Goal: Transaction & Acquisition: Purchase product/service

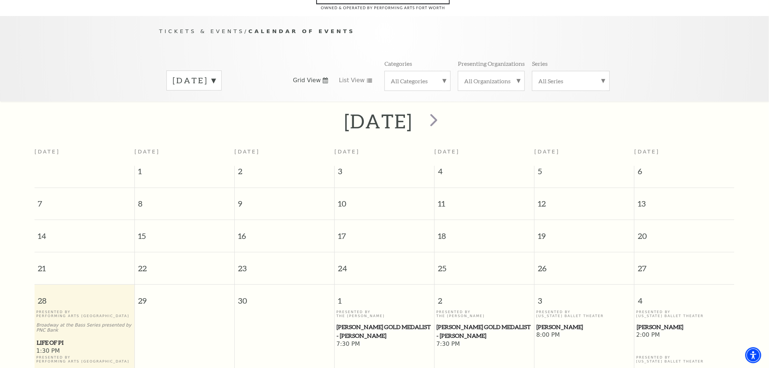
scroll to position [64, 0]
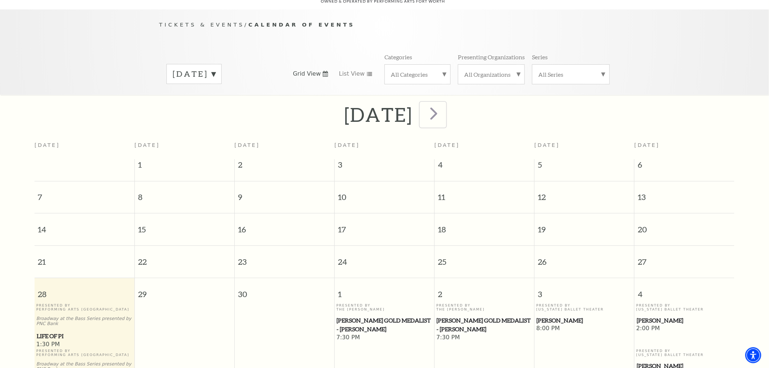
click at [446, 103] on button "next" at bounding box center [433, 115] width 27 height 26
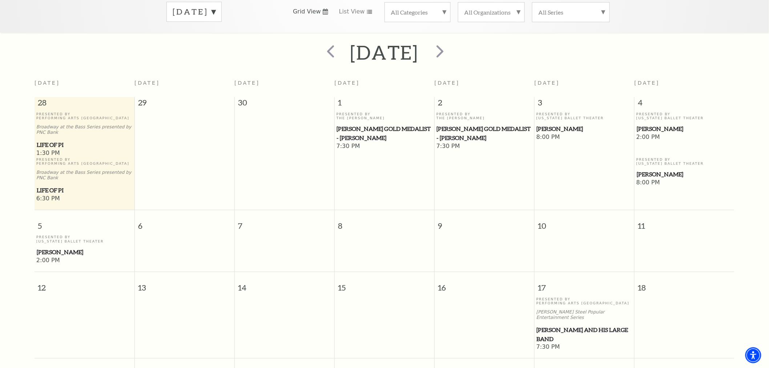
scroll to position [24, 0]
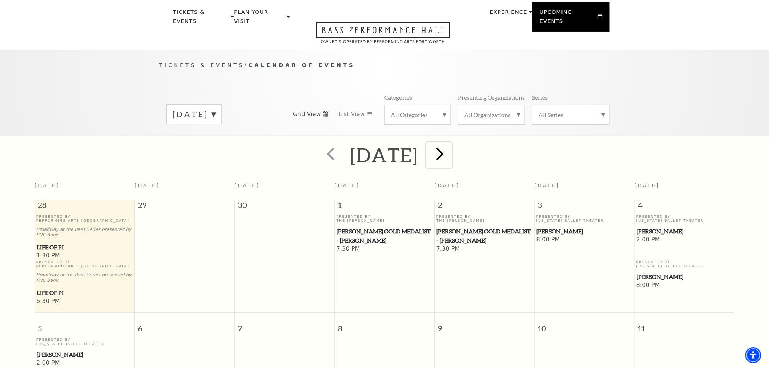
click at [450, 151] on span "next" at bounding box center [440, 153] width 21 height 21
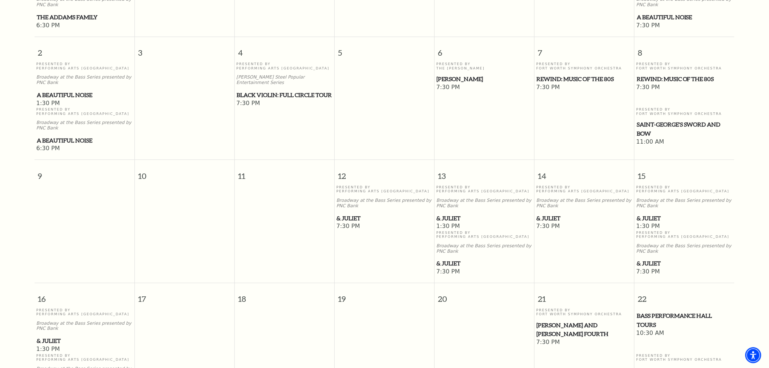
scroll to position [307, 0]
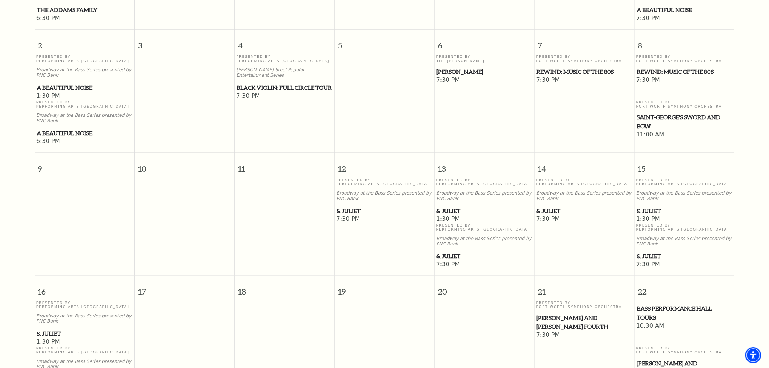
click at [459, 211] on span "& Juliet" at bounding box center [485, 211] width 96 height 9
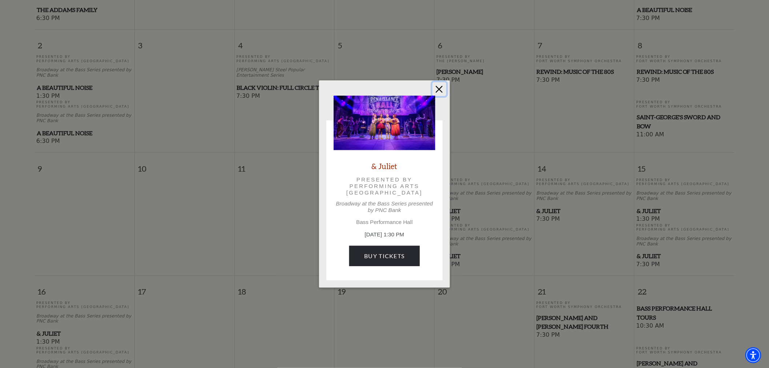
click at [437, 89] on button "Close" at bounding box center [440, 89] width 14 height 14
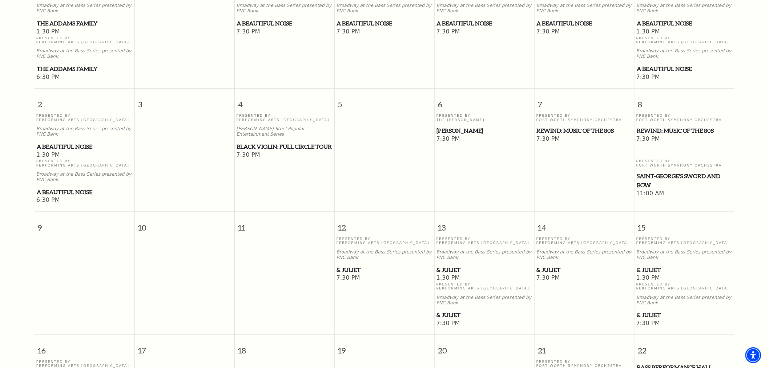
scroll to position [145, 0]
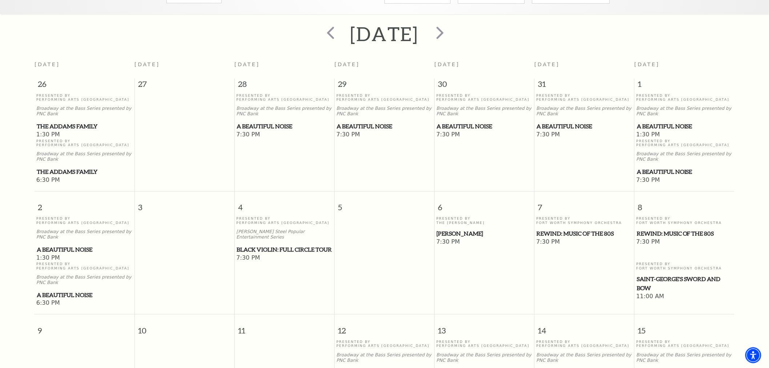
click at [84, 122] on span "The Addams Family" at bounding box center [85, 126] width 96 height 9
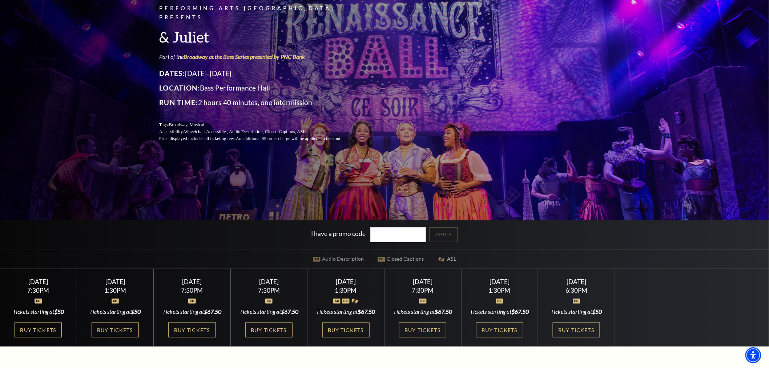
scroll to position [202, 0]
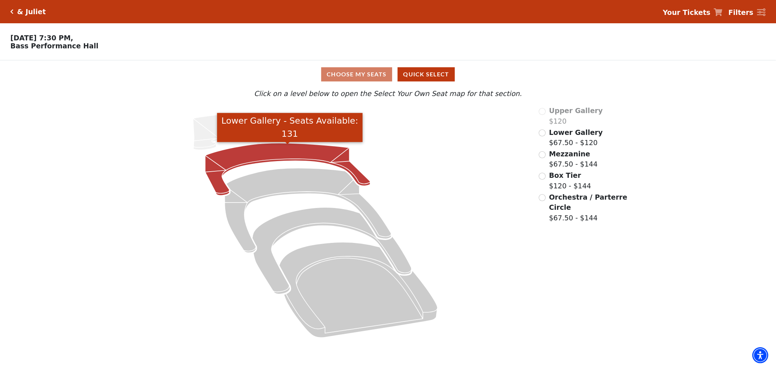
click at [296, 153] on icon "Lower Gallery - Seats Available: 131" at bounding box center [287, 169] width 165 height 52
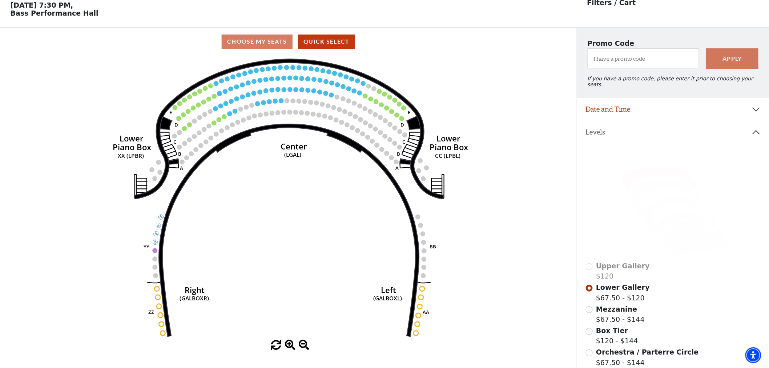
scroll to position [33, 0]
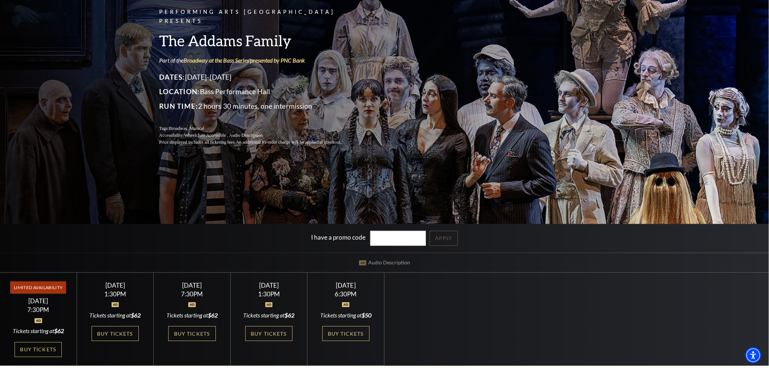
scroll to position [81, 0]
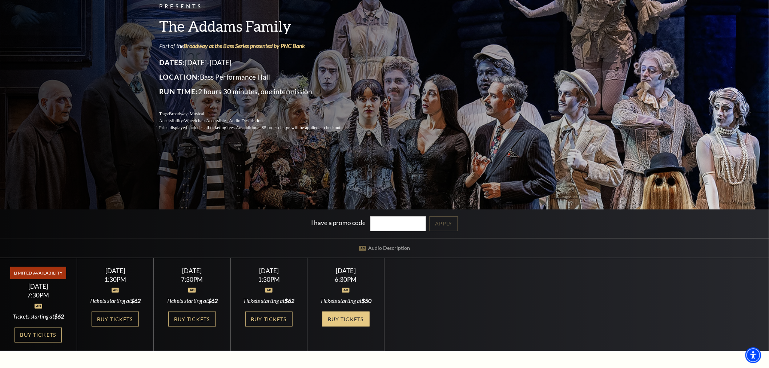
drag, startPoint x: 348, startPoint y: 317, endPoint x: 343, endPoint y: 313, distance: 5.9
click at [111, 320] on link "Buy Tickets" at bounding box center [115, 319] width 47 height 15
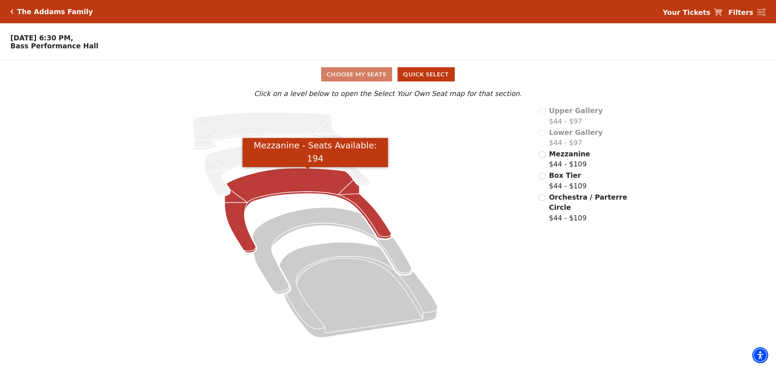
click at [288, 185] on icon "Mezzanine - Seats Available: 194" at bounding box center [308, 210] width 167 height 85
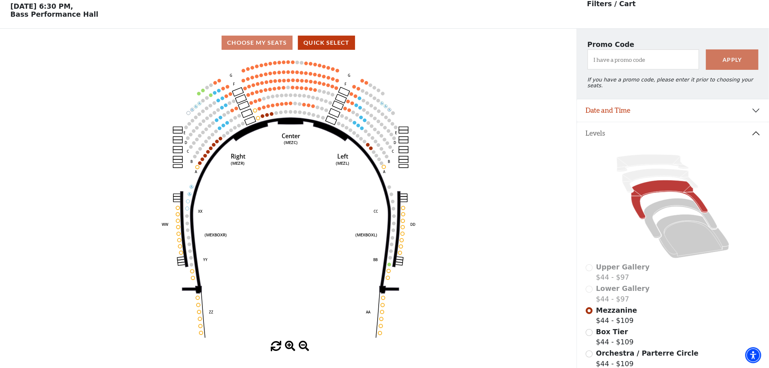
scroll to position [33, 0]
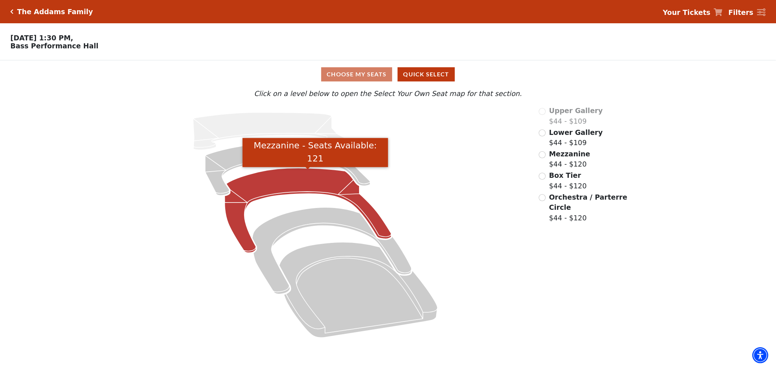
click at [284, 180] on icon "Mezzanine - Seats Available: 121" at bounding box center [308, 210] width 167 height 85
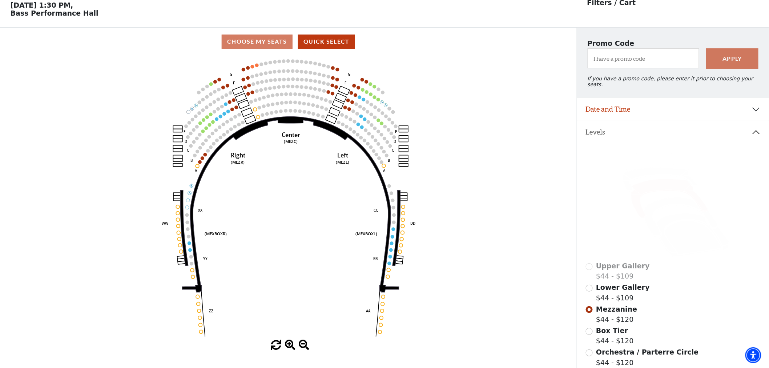
scroll to position [33, 0]
